Goal: Information Seeking & Learning: Learn about a topic

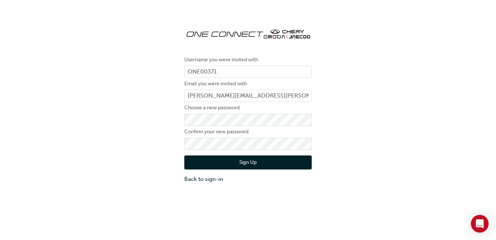
click at [225, 162] on button "Sign Up" at bounding box center [247, 162] width 127 height 14
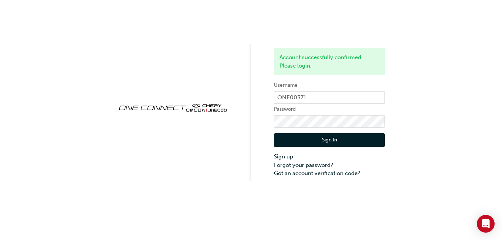
click at [324, 139] on button "Sign In" at bounding box center [329, 140] width 111 height 14
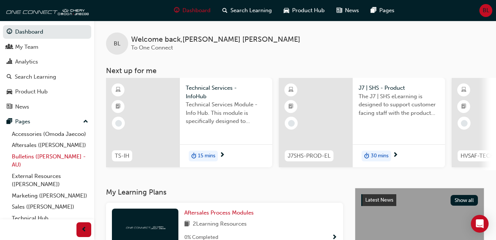
click at [36, 166] on link "Bulletins ([PERSON_NAME] - AU)" at bounding box center [50, 161] width 82 height 20
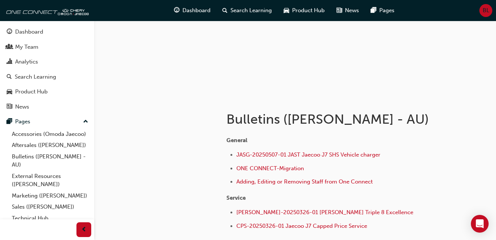
scroll to position [52, 0]
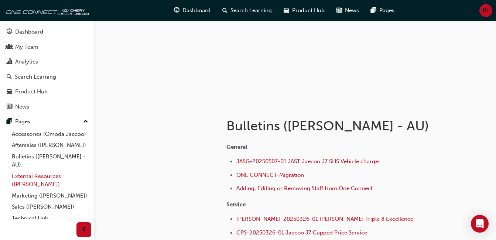
click at [50, 188] on link "External Resources ([PERSON_NAME])" at bounding box center [50, 181] width 82 height 20
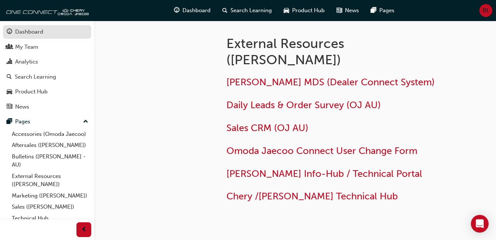
click at [41, 28] on div "Dashboard" at bounding box center [29, 32] width 28 height 8
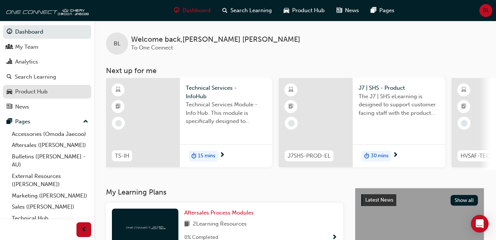
click at [38, 89] on div "Product Hub" at bounding box center [31, 92] width 33 height 8
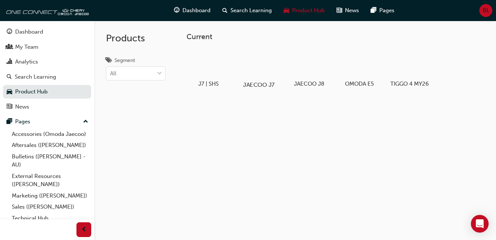
click at [251, 77] on div at bounding box center [258, 64] width 41 height 30
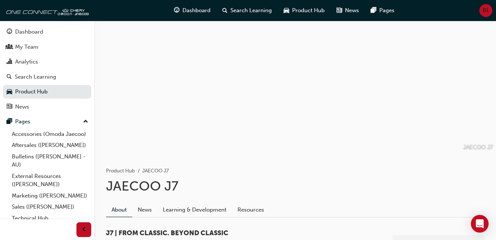
scroll to position [10, 0]
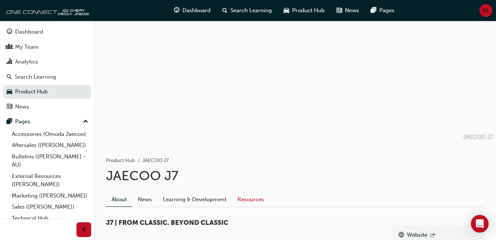
click at [250, 197] on link "Resources" at bounding box center [251, 200] width 38 height 14
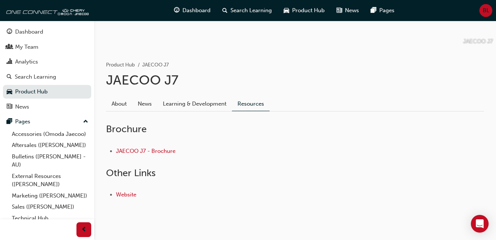
scroll to position [110, 0]
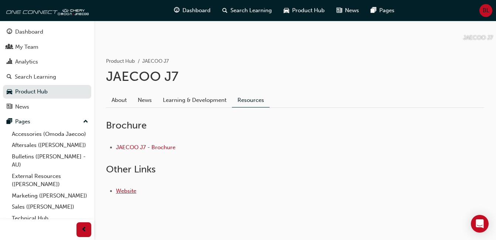
click at [131, 193] on link "Website" at bounding box center [126, 191] width 20 height 7
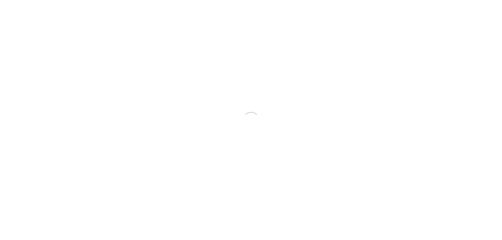
click at [92, 129] on html "Your version of Internet Explorer is outdated and not supported. Please upgrade…" at bounding box center [251, 120] width 502 height 240
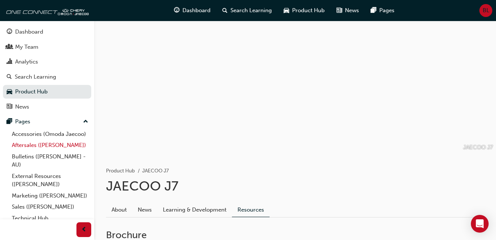
click at [68, 151] on link "Aftersales ([PERSON_NAME])" at bounding box center [50, 145] width 82 height 11
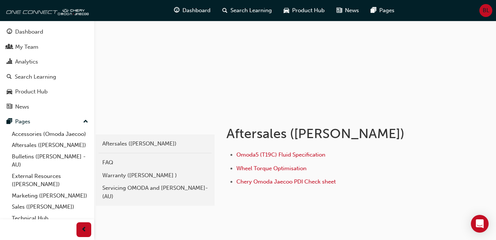
scroll to position [46, 0]
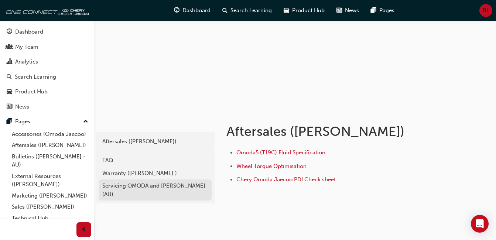
click at [151, 187] on div "Servicing OMODA and JAECOO- (AU)" at bounding box center [155, 190] width 106 height 17
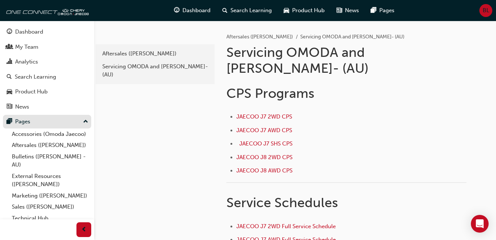
click at [36, 121] on div "Pages" at bounding box center [47, 121] width 81 height 9
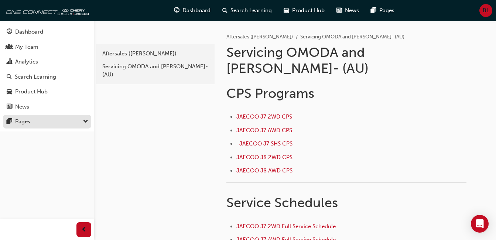
click at [36, 121] on div "Pages" at bounding box center [47, 121] width 81 height 9
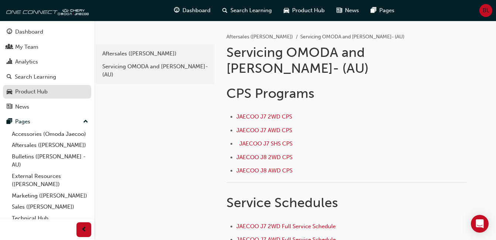
click at [50, 88] on div "Product Hub" at bounding box center [47, 91] width 81 height 9
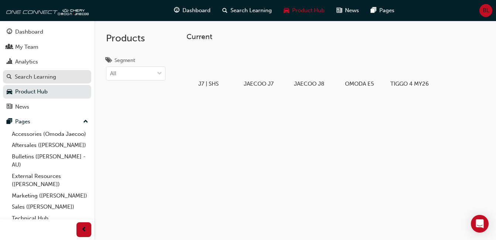
click at [51, 76] on div "Search Learning" at bounding box center [35, 77] width 41 height 8
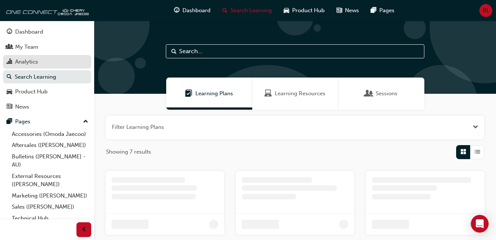
click at [51, 63] on div "Analytics" at bounding box center [47, 61] width 81 height 9
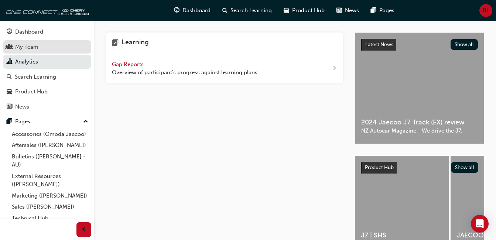
click at [49, 44] on div "My Team" at bounding box center [47, 46] width 81 height 9
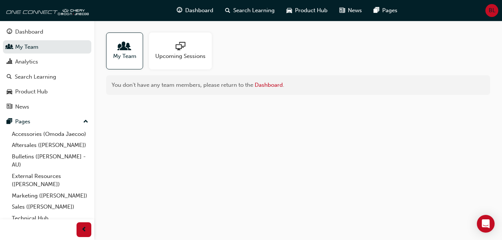
click at [122, 54] on span "My Team" at bounding box center [124, 56] width 23 height 8
click at [16, 30] on div "Dashboard" at bounding box center [29, 32] width 28 height 8
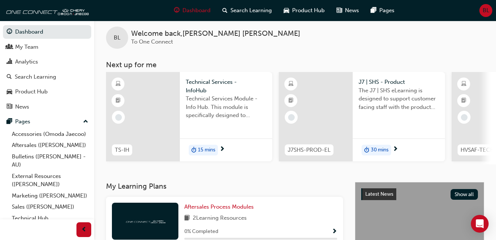
scroll to position [3, 0]
